Goal: Navigation & Orientation: Find specific page/section

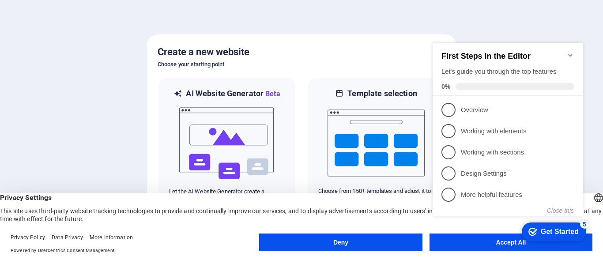
click at [571, 47] on div "First Steps in the Editor Let's guide you through the top features 0%" at bounding box center [507, 69] width 150 height 53
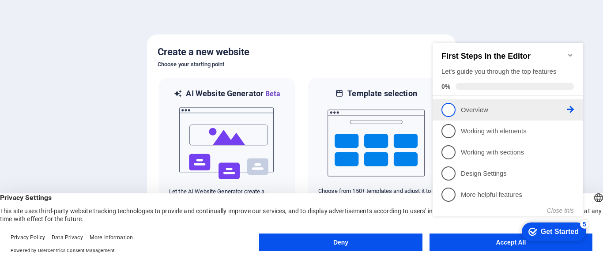
click at [565, 107] on p "Overview - incomplete" at bounding box center [514, 109] width 106 height 9
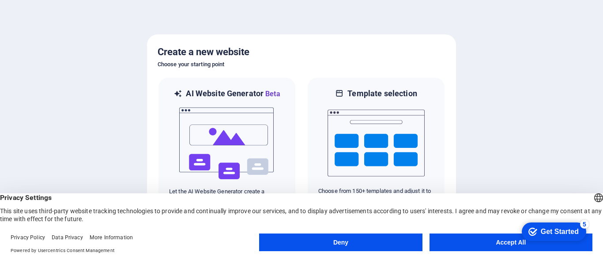
click at [398, 238] on button "Deny" at bounding box center [340, 242] width 163 height 18
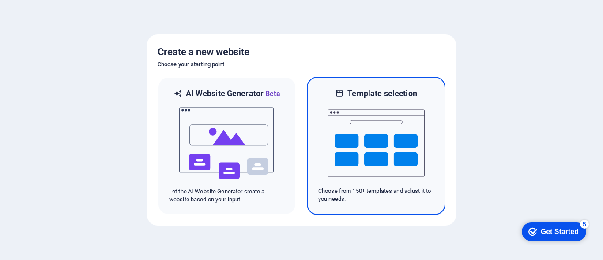
click at [367, 151] on img at bounding box center [375, 143] width 97 height 88
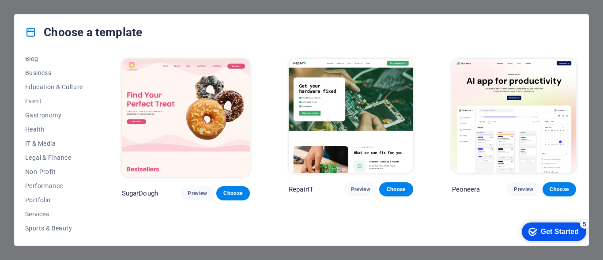
scroll to position [175, 0]
click at [56, 104] on span "IT & Media" at bounding box center [54, 100] width 58 height 7
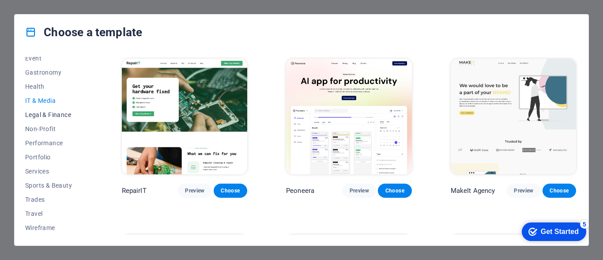
click at [54, 117] on span "Legal & Finance" at bounding box center [54, 114] width 58 height 7
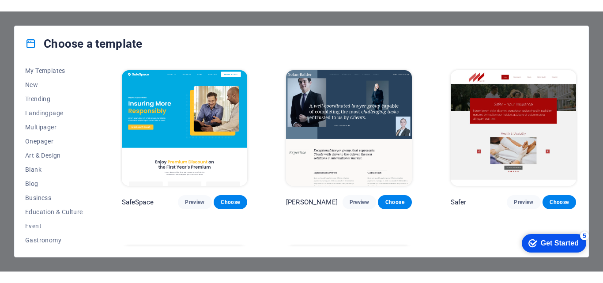
scroll to position [0, 0]
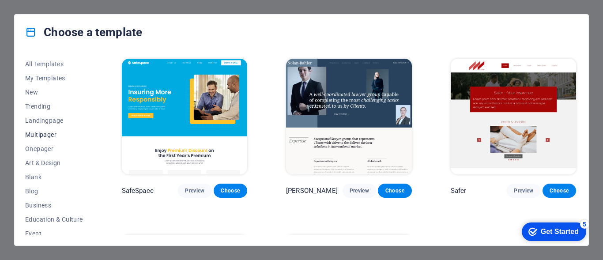
click at [54, 136] on span "Multipager" at bounding box center [54, 134] width 58 height 7
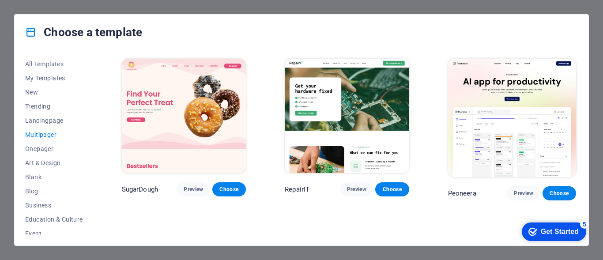
click at [53, 128] on button "Multipager" at bounding box center [54, 135] width 58 height 14
click at [50, 121] on span "Landingpage" at bounding box center [54, 120] width 58 height 7
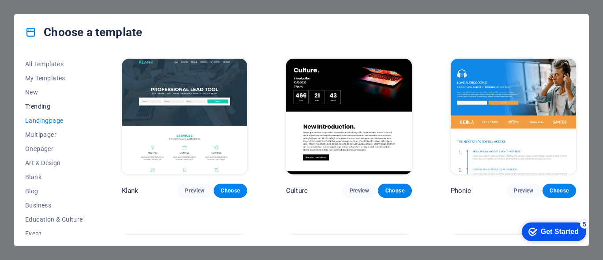
click at [49, 109] on span "Trending" at bounding box center [54, 106] width 58 height 7
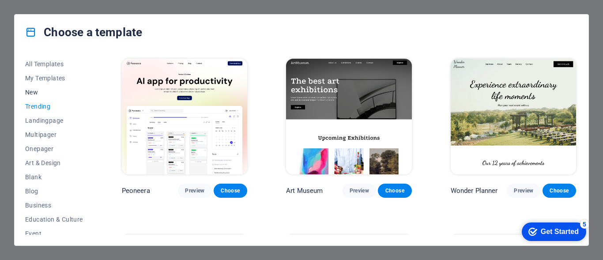
click at [39, 94] on span "New" at bounding box center [54, 92] width 58 height 7
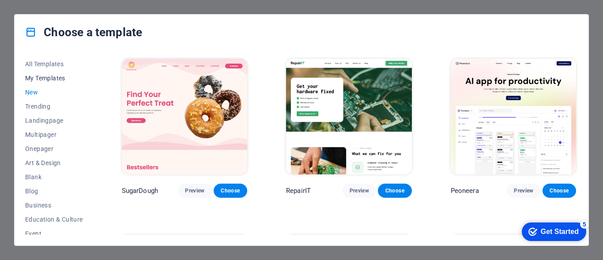
click at [49, 75] on span "My Templates" at bounding box center [54, 78] width 58 height 7
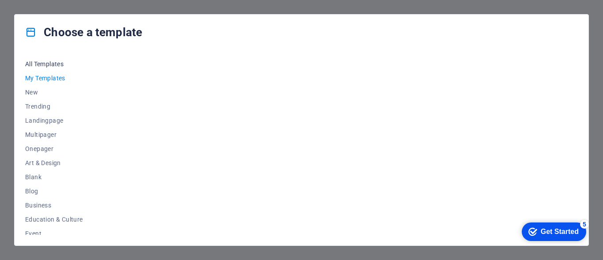
click at [51, 61] on span "All Templates" at bounding box center [54, 63] width 58 height 7
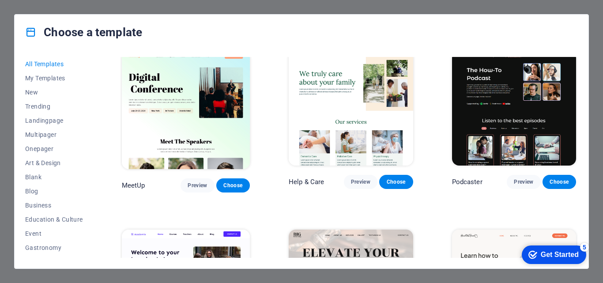
scroll to position [574, 0]
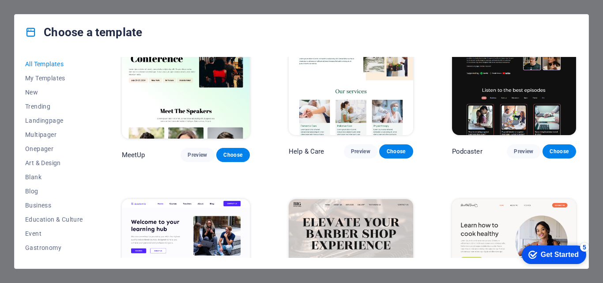
click at [10, 157] on div "Choose a template All Templates My Templates New Trending Landingpage Multipage…" at bounding box center [301, 141] width 603 height 283
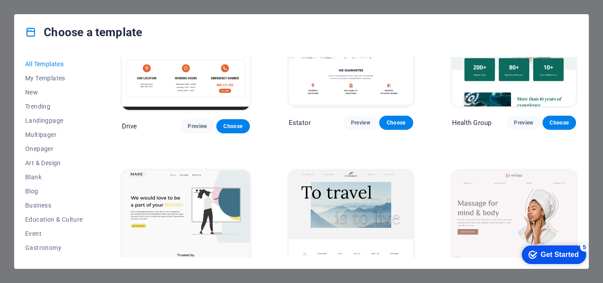
scroll to position [1721, 0]
